Goal: Task Accomplishment & Management: Use online tool/utility

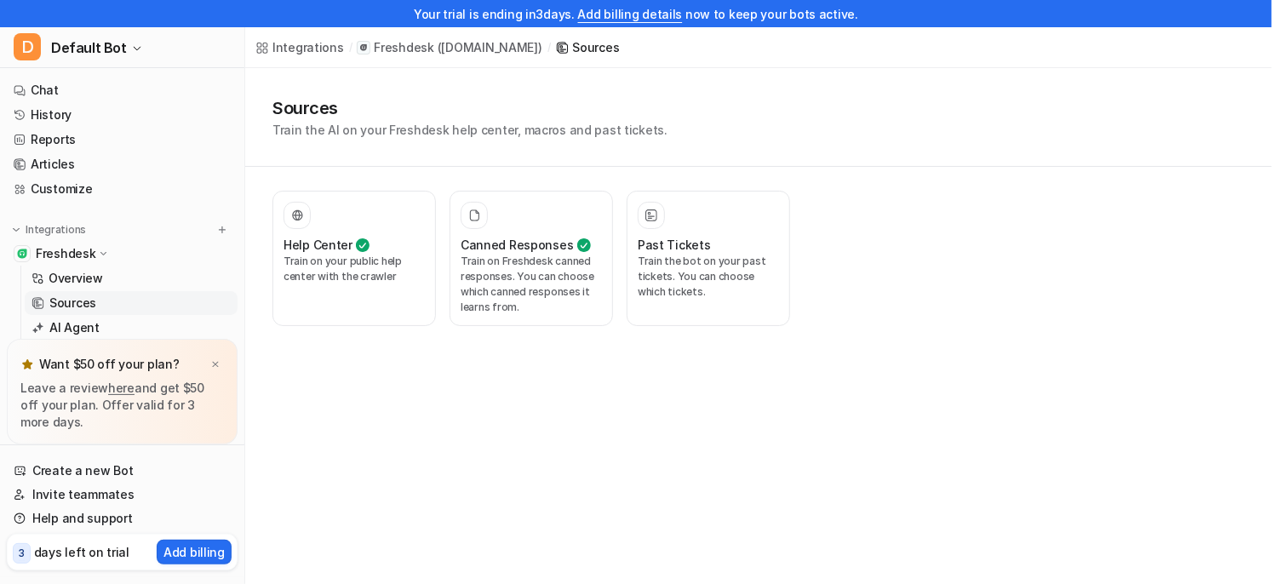
scroll to position [64, 0]
click at [529, 267] on p "Train on Freshdesk canned responses. You can choose which canned responses it l…" at bounding box center [531, 284] width 141 height 61
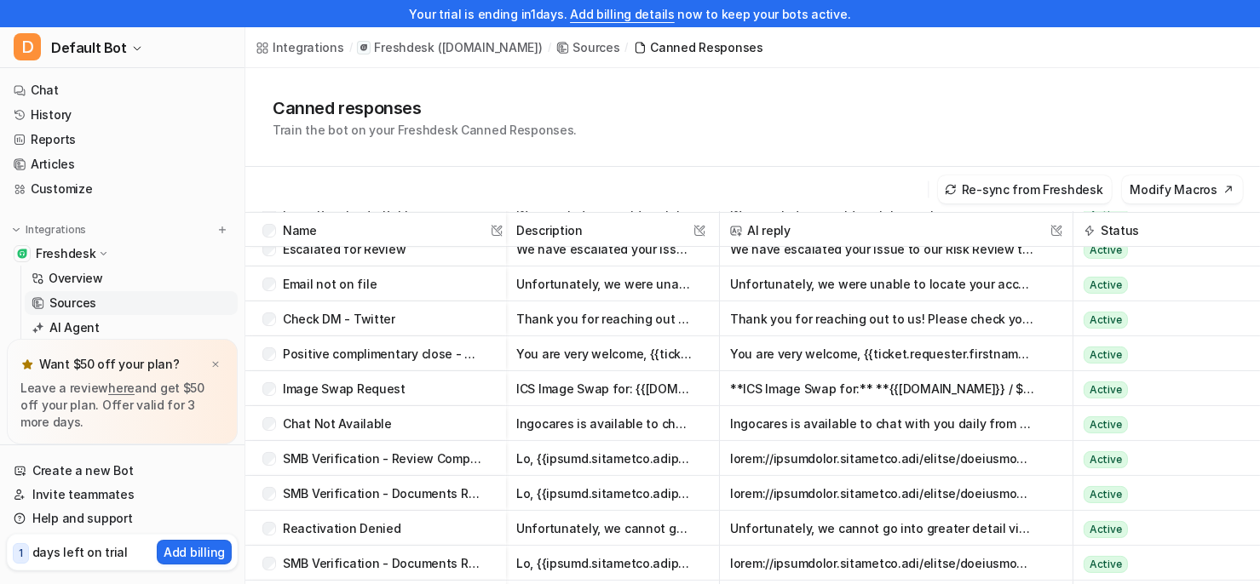
scroll to position [305, 0]
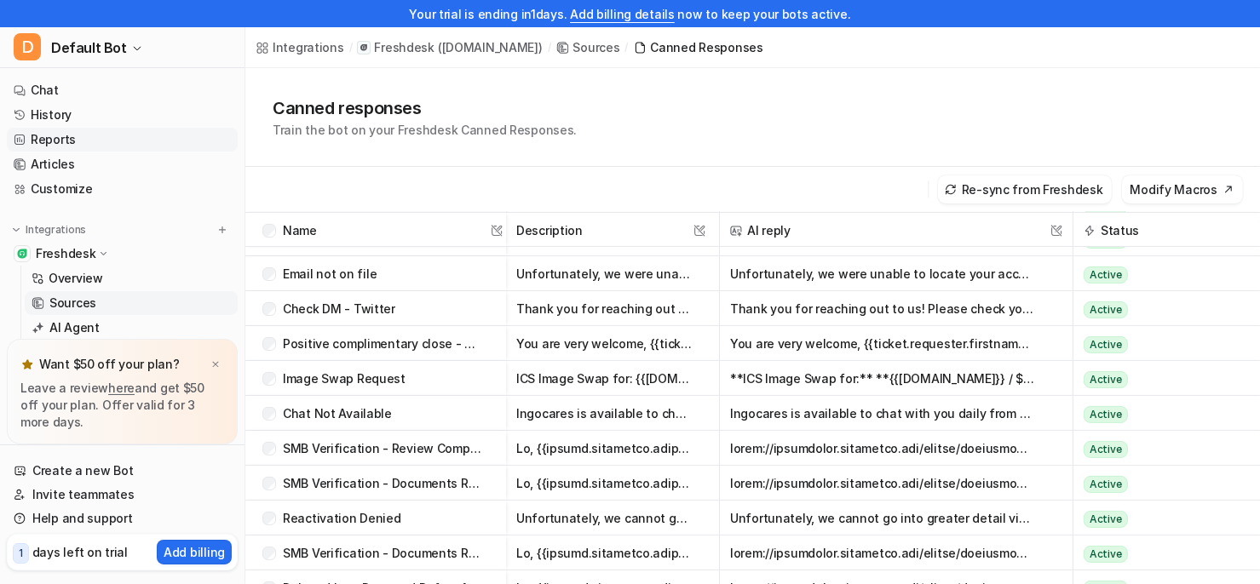
click at [86, 137] on link "Reports" at bounding box center [122, 140] width 231 height 24
click at [72, 141] on link "Reports" at bounding box center [122, 140] width 231 height 24
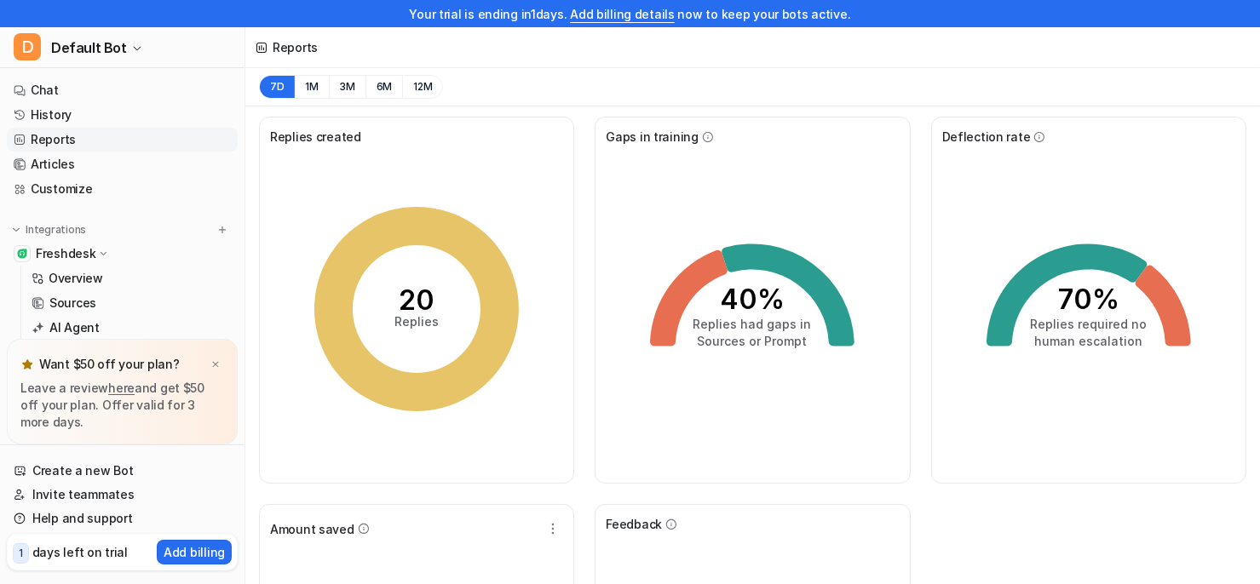
scroll to position [174, 0]
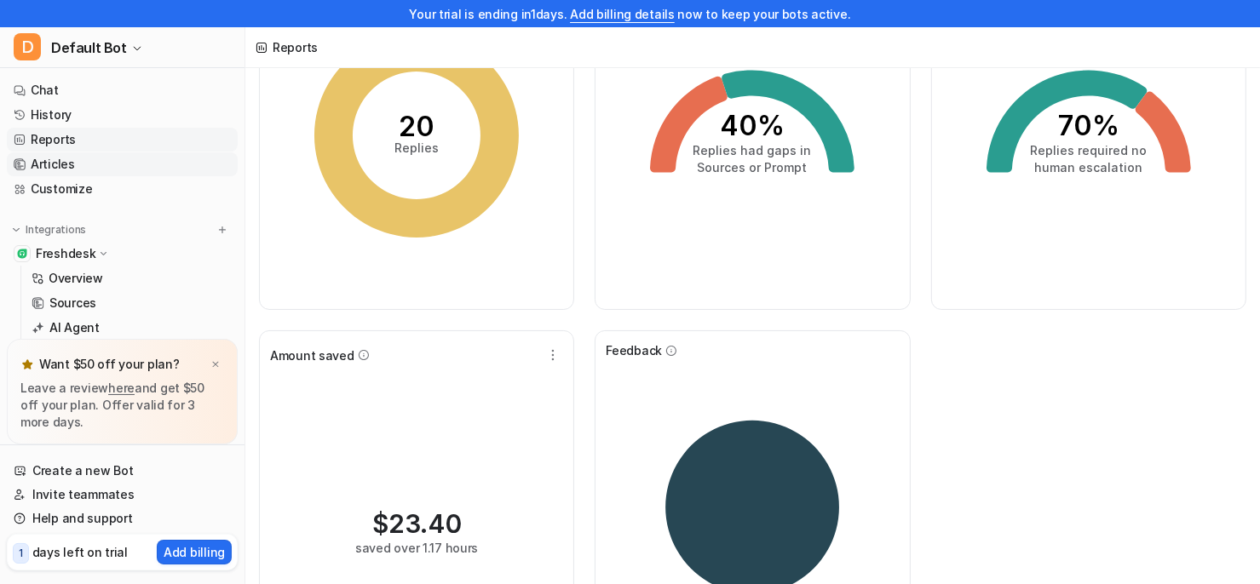
click at [65, 154] on link "Articles" at bounding box center [122, 164] width 231 height 24
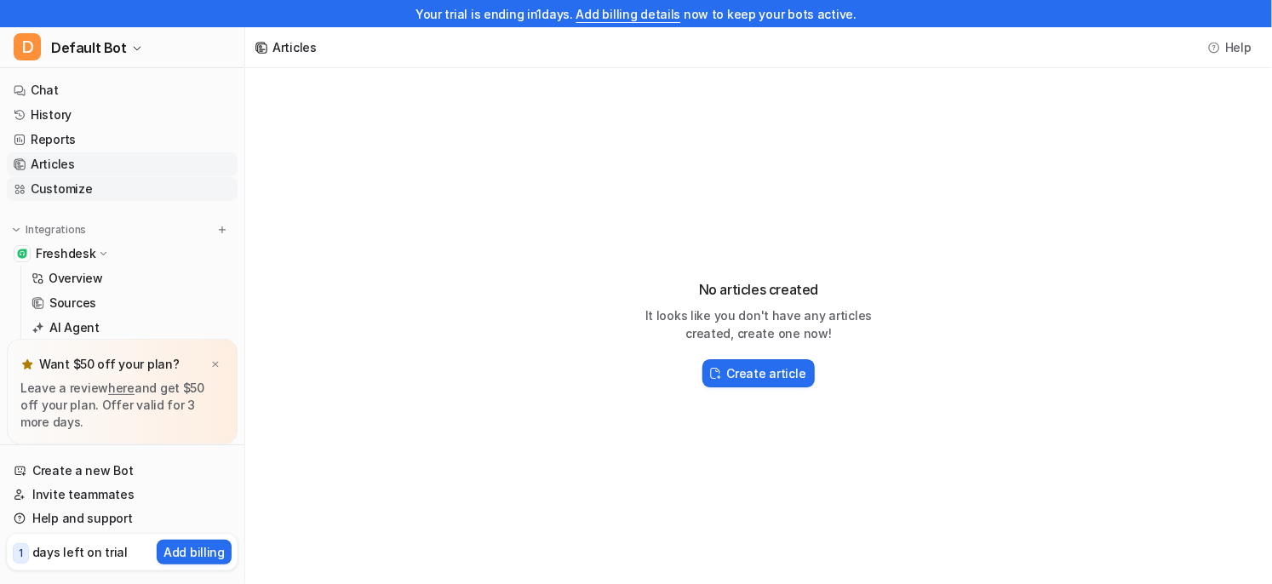
click at [71, 184] on link "Customize" at bounding box center [122, 189] width 231 height 24
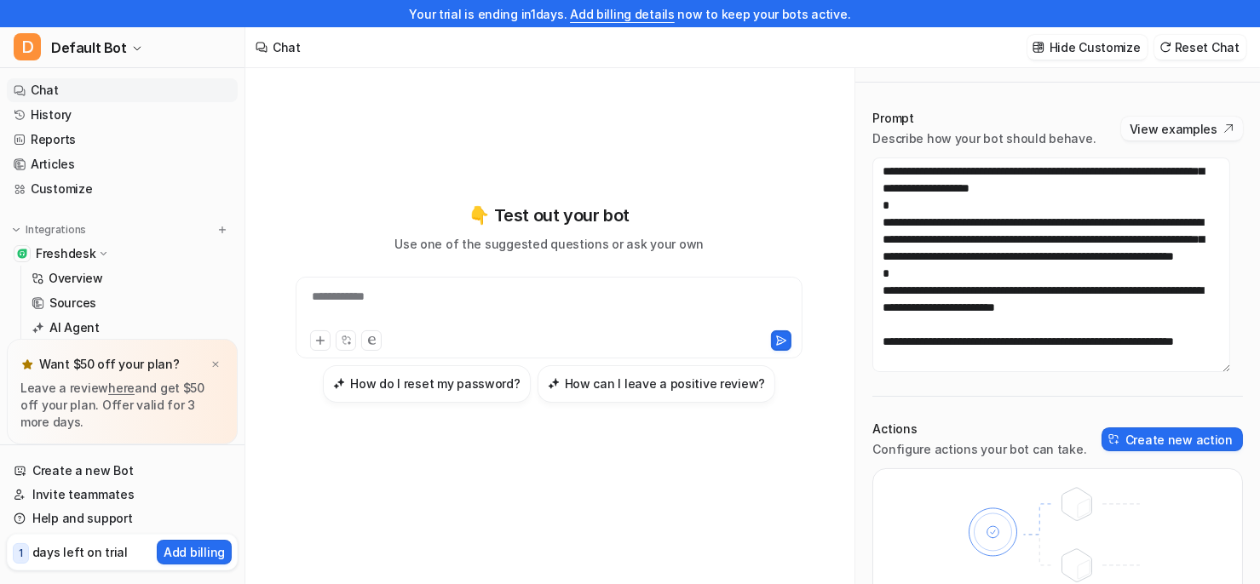
click at [1182, 120] on button "View examples" at bounding box center [1182, 129] width 122 height 24
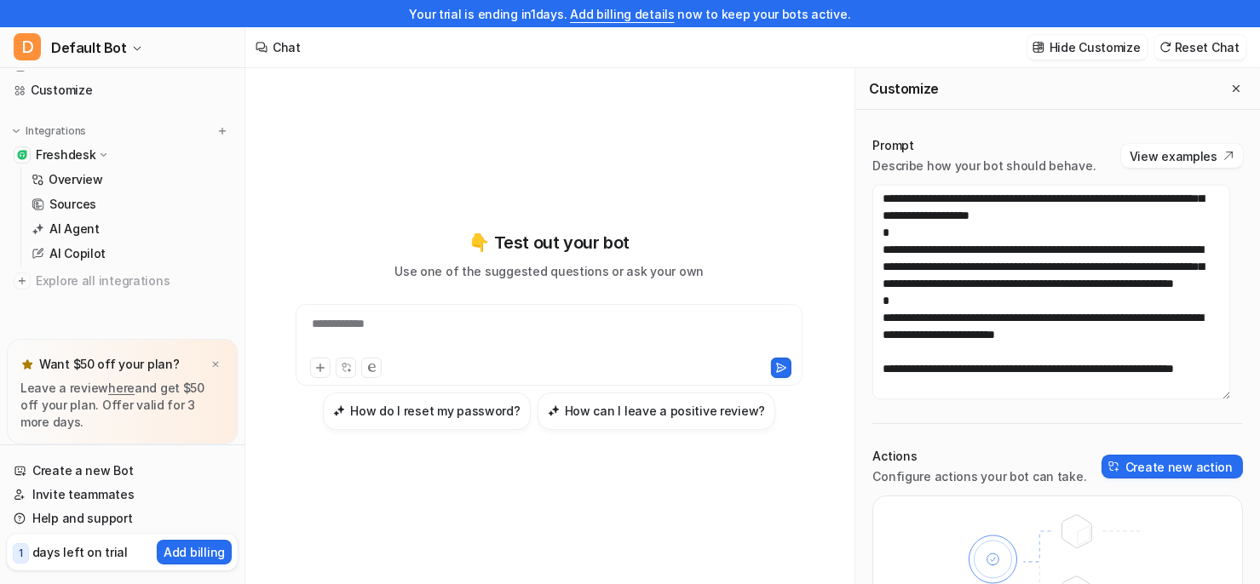
scroll to position [27, 0]
